Goal: Task Accomplishment & Management: Manage account settings

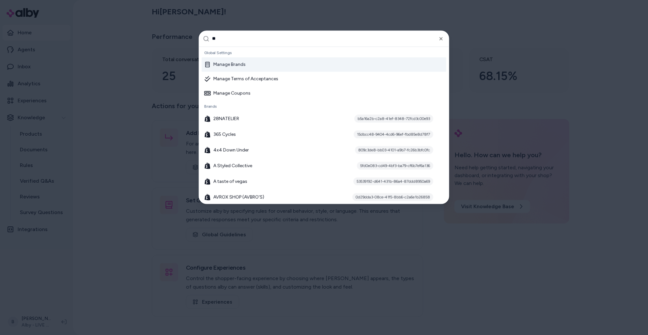
type input "***"
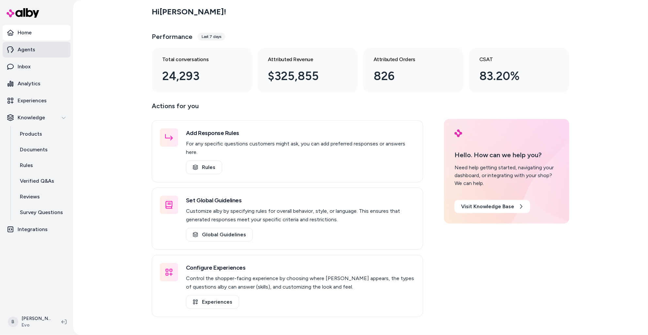
click at [29, 50] on p "Agents" at bounding box center [27, 50] width 18 height 8
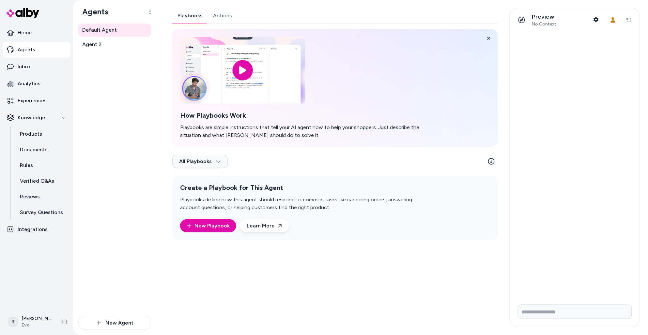
click at [224, 16] on div "Playbooks Actions How Playbooks Work Playbooks are simple instructions that tel…" at bounding box center [335, 124] width 326 height 232
